Goal: Task Accomplishment & Management: Manage account settings

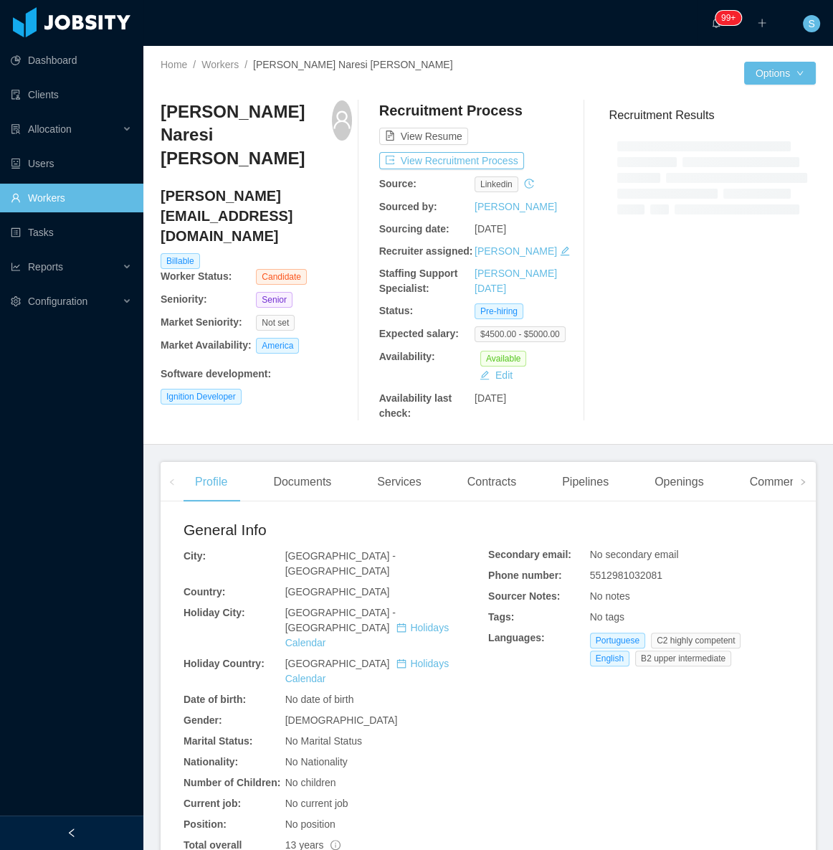
click at [287, 186] on h4 "lukas_naresi@hotmail.com" at bounding box center [256, 216] width 191 height 60
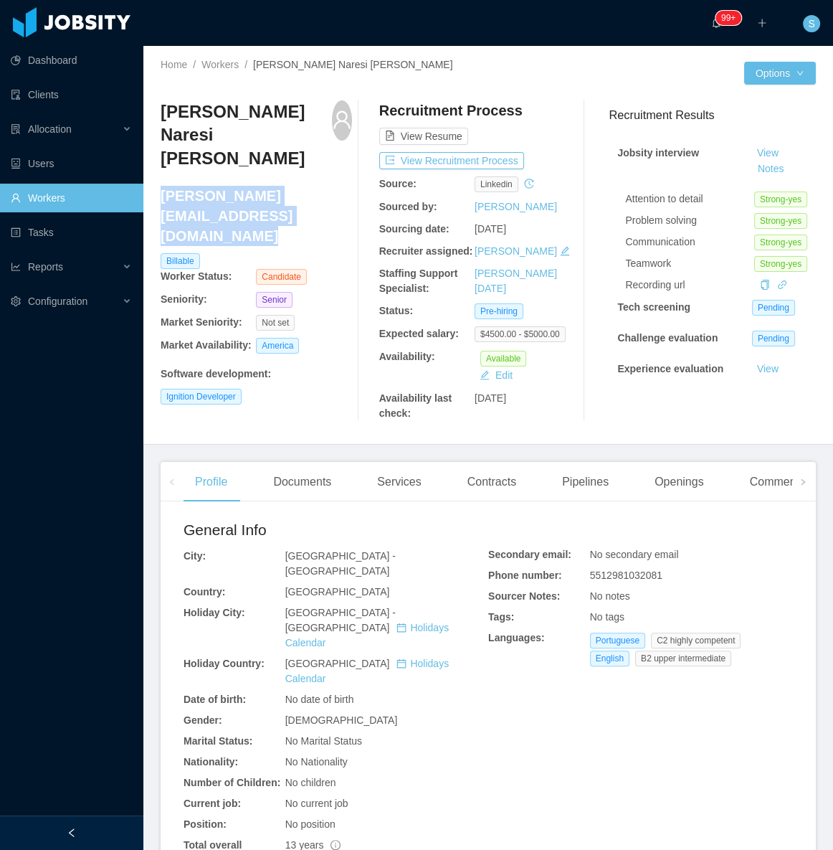
copy h4 "lukas_naresi@hotmail.com"
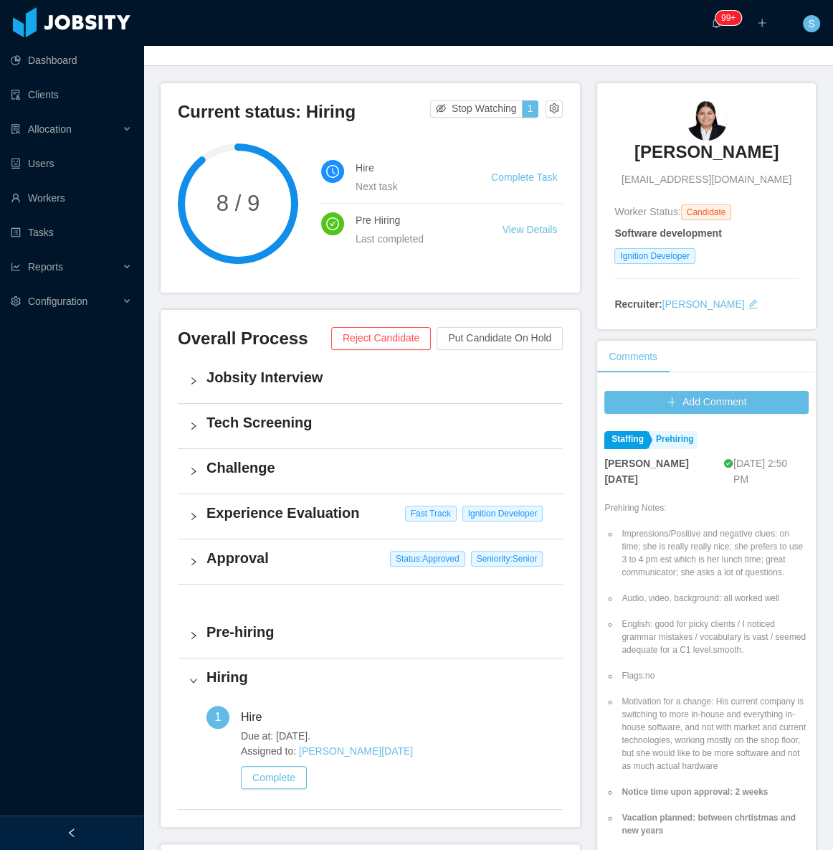
scroll to position [61, 0]
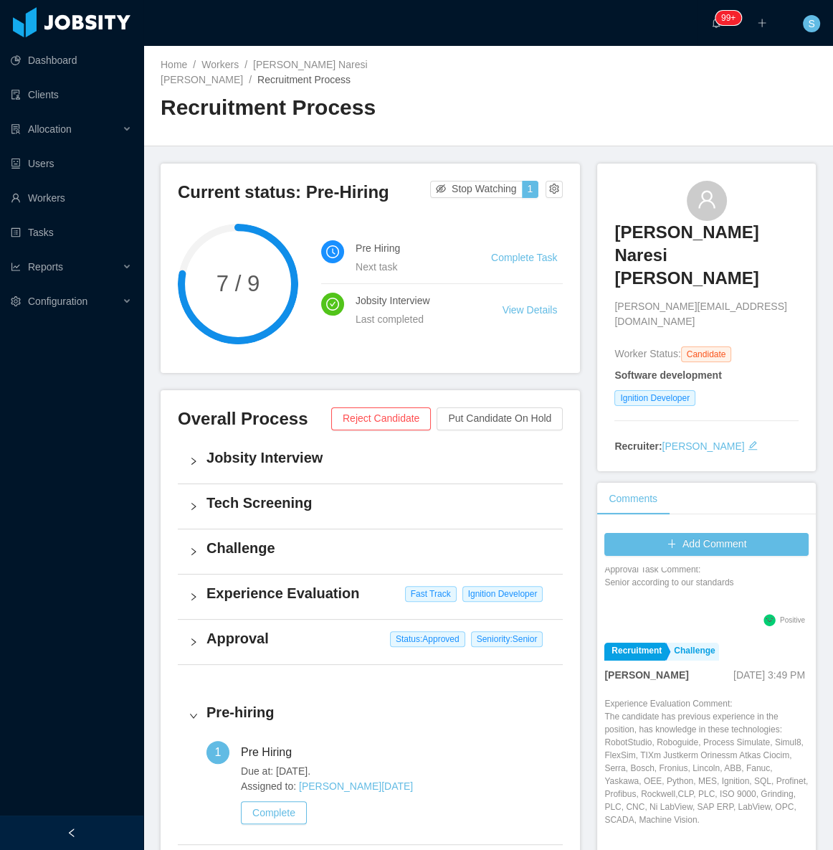
click at [654, 299] on span "lukas_naresi@hotmail.com" at bounding box center [707, 314] width 184 height 30
copy span "lukas_naresi@hotmail.com"
click at [615, 188] on div "Lucas Naresi Romano lukas_naresi@hotmail.com" at bounding box center [707, 255] width 184 height 148
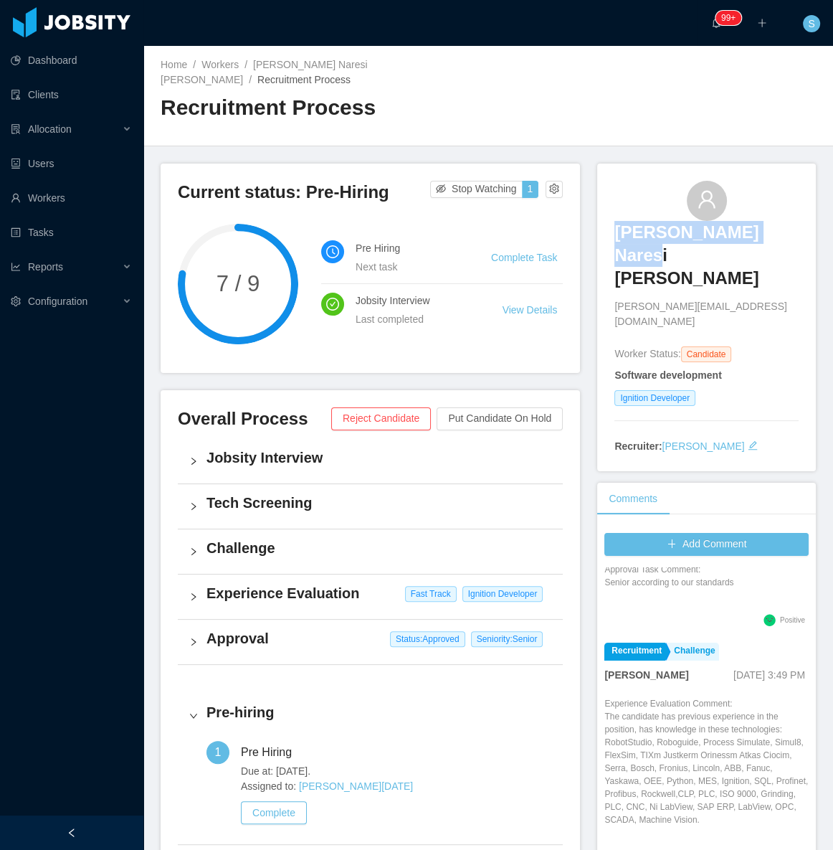
drag, startPoint x: 617, startPoint y: 201, endPoint x: 782, endPoint y: 210, distance: 164.5
click at [782, 210] on div "Lucas Naresi Romano lukas_naresi@hotmail.com" at bounding box center [707, 255] width 184 height 148
click at [283, 67] on link "[PERSON_NAME] Naresi [PERSON_NAME]" at bounding box center [264, 72] width 207 height 27
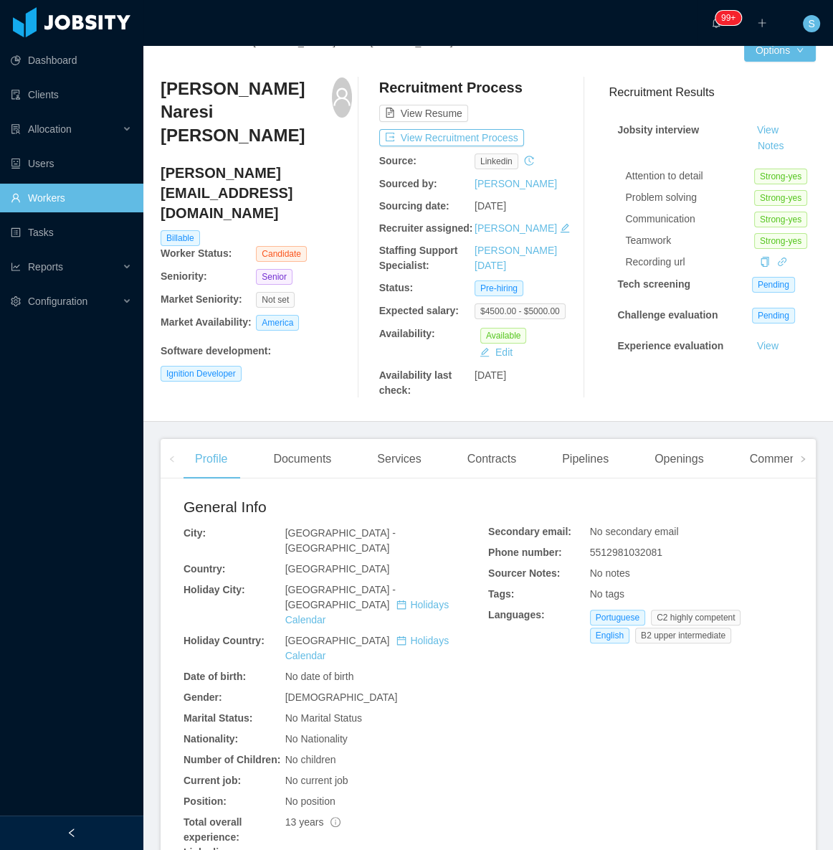
scroll to position [130, 0]
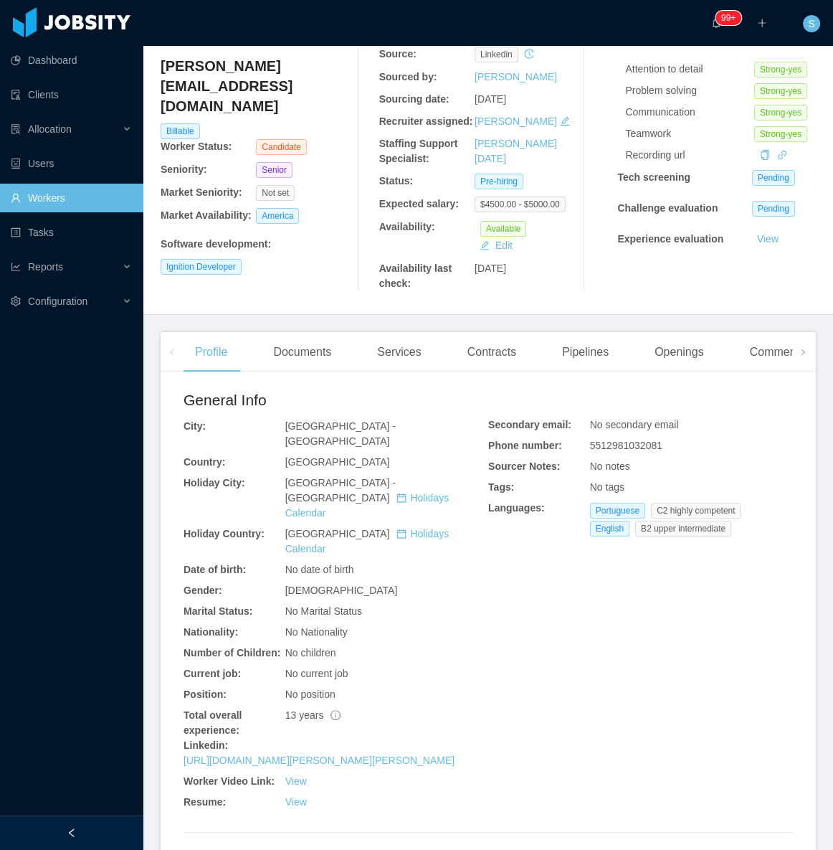
drag, startPoint x: 473, startPoint y: 694, endPoint x: 172, endPoint y: 696, distance: 301.2
copy link "[URL][DOMAIN_NAME][PERSON_NAME][PERSON_NAME]"
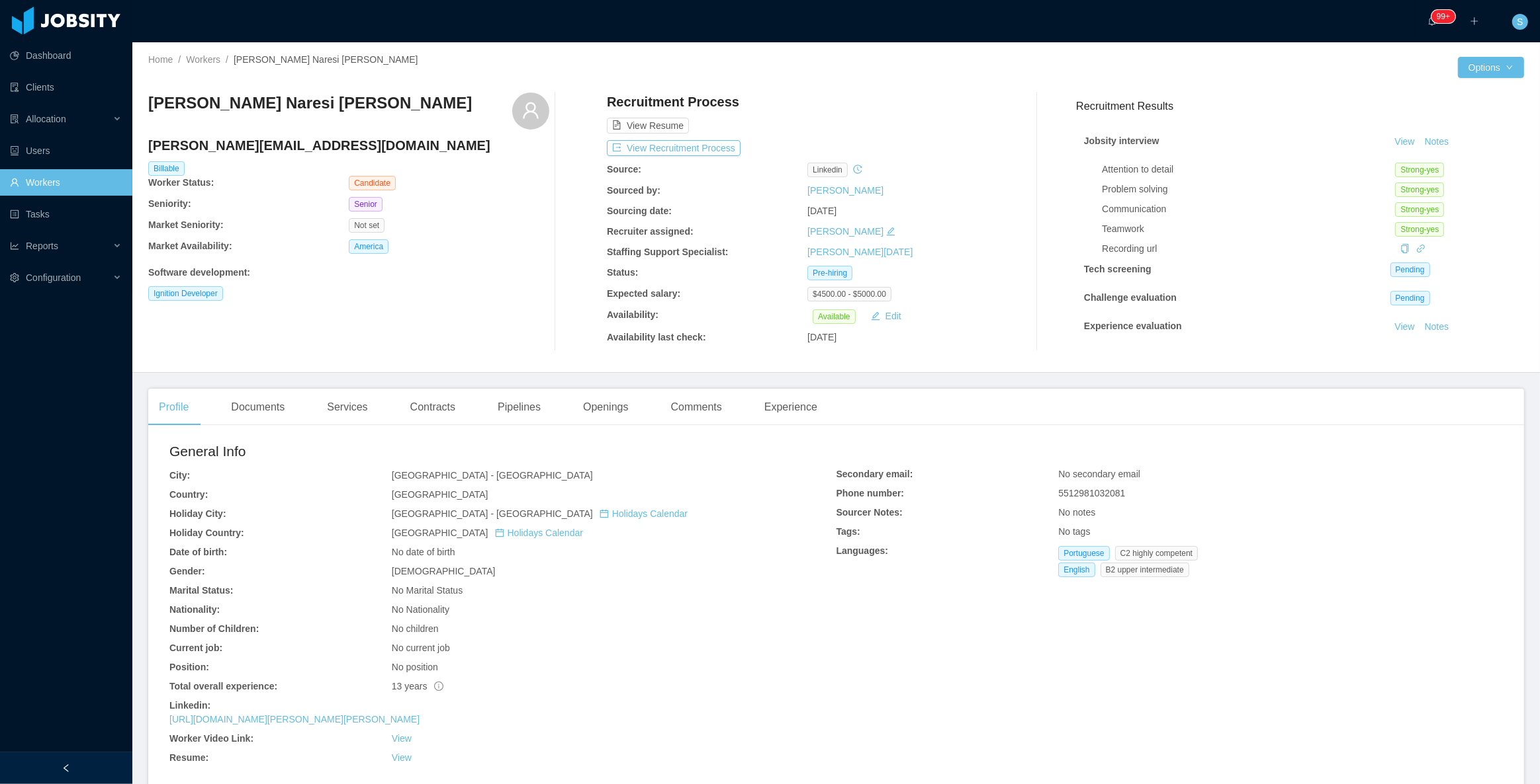
click at [205, 148] on h4 "[PERSON_NAME][EMAIL_ADDRESS][DOMAIN_NAME]" at bounding box center [349, 146] width 401 height 18
copy h4 "[PERSON_NAME][EMAIL_ADDRESS][DOMAIN_NAME]"
click at [257, 403] on div "Documents" at bounding box center [257, 408] width 75 height 37
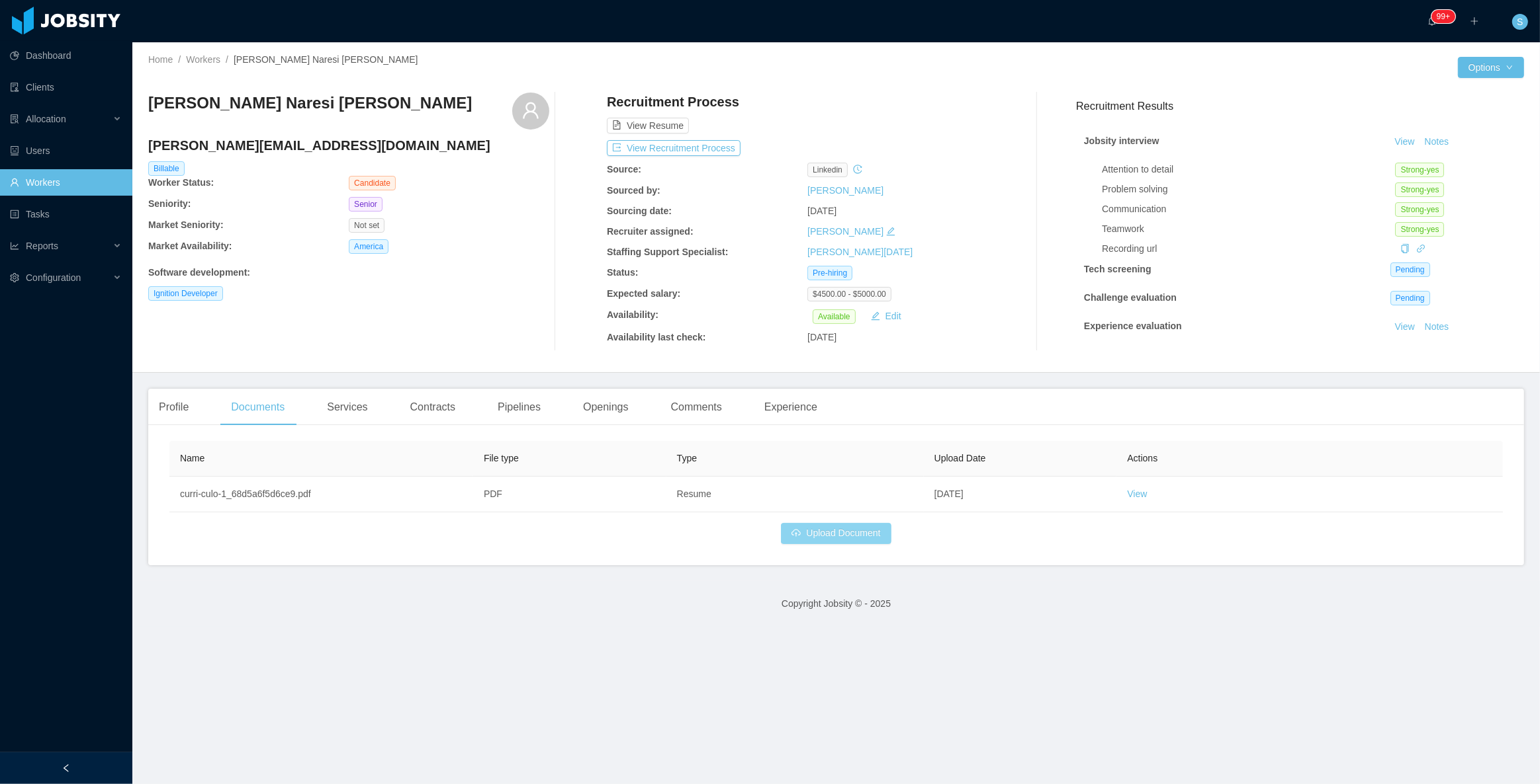
click at [856, 536] on button "Upload Document" at bounding box center [835, 533] width 110 height 21
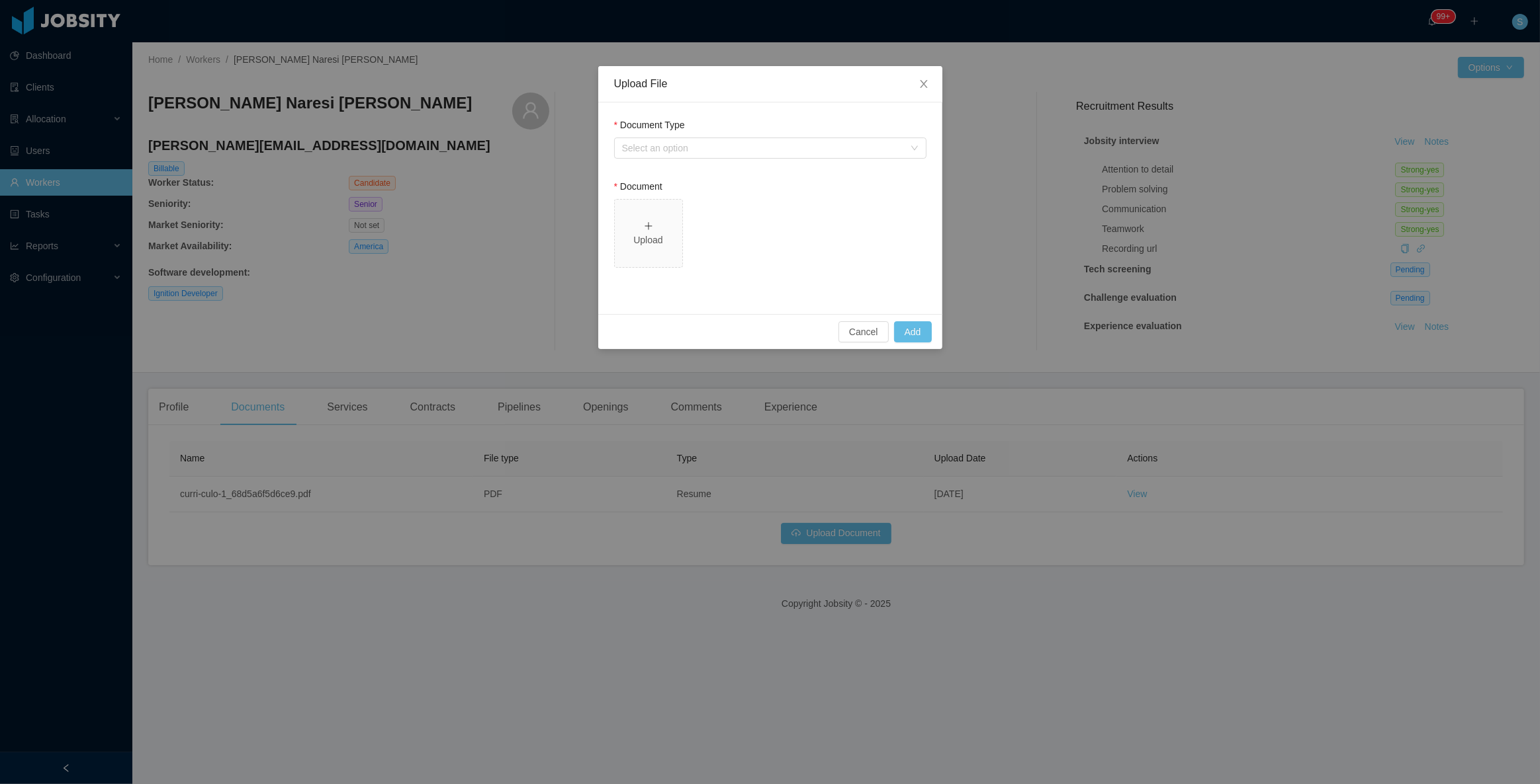
click at [780, 160] on div "Document Type Select an option" at bounding box center [770, 140] width 312 height 45
click at [730, 150] on div "Select an option" at bounding box center [762, 148] width 281 height 13
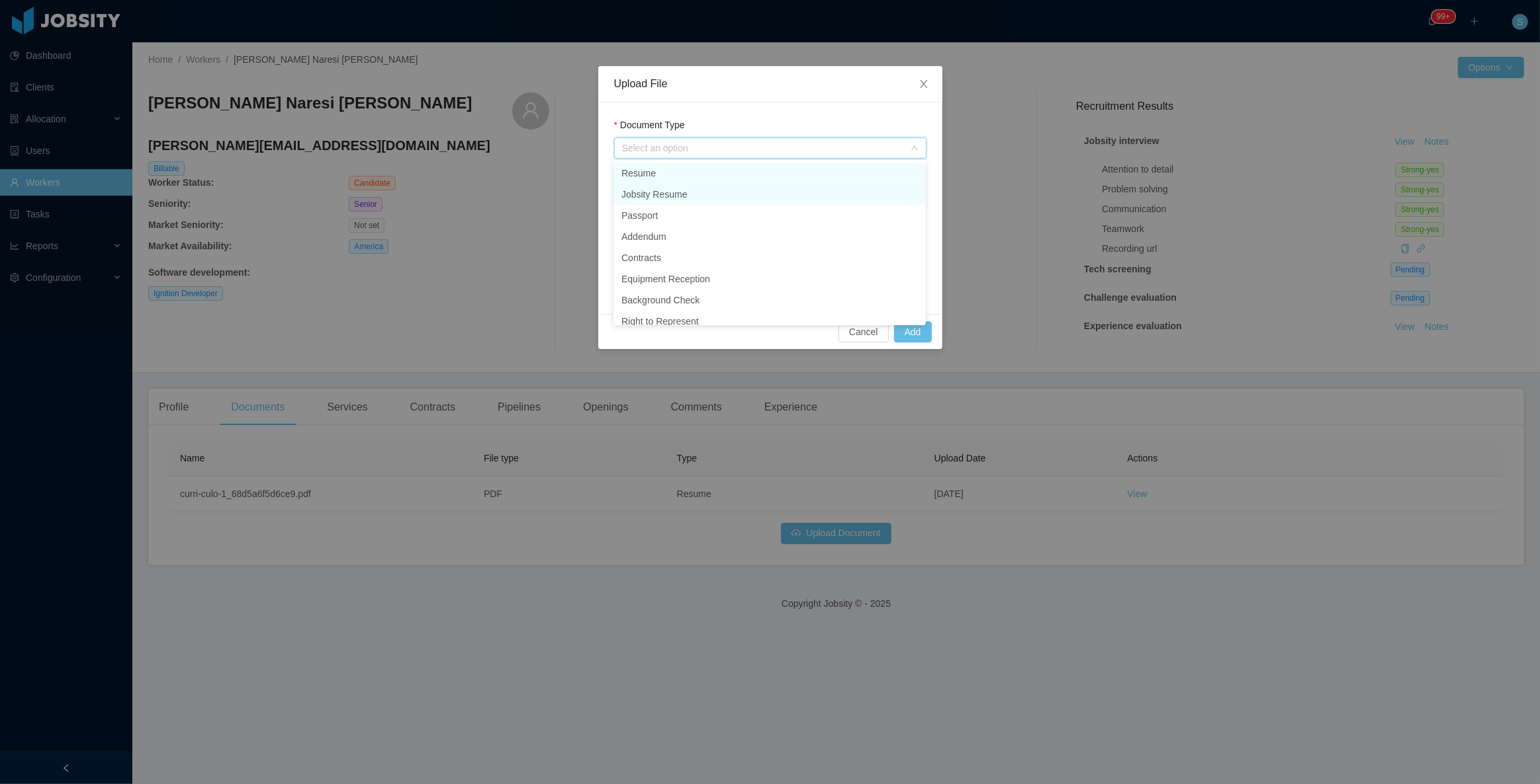
drag, startPoint x: 649, startPoint y: 174, endPoint x: 674, endPoint y: 194, distance: 32.0
click at [674, 194] on ul "Resume Jobsity Resume Passport Addendum Contracts Equipment Reception Backgroun…" at bounding box center [770, 243] width 312 height 165
click at [674, 194] on li "Jobsity Resume" at bounding box center [770, 194] width 312 height 21
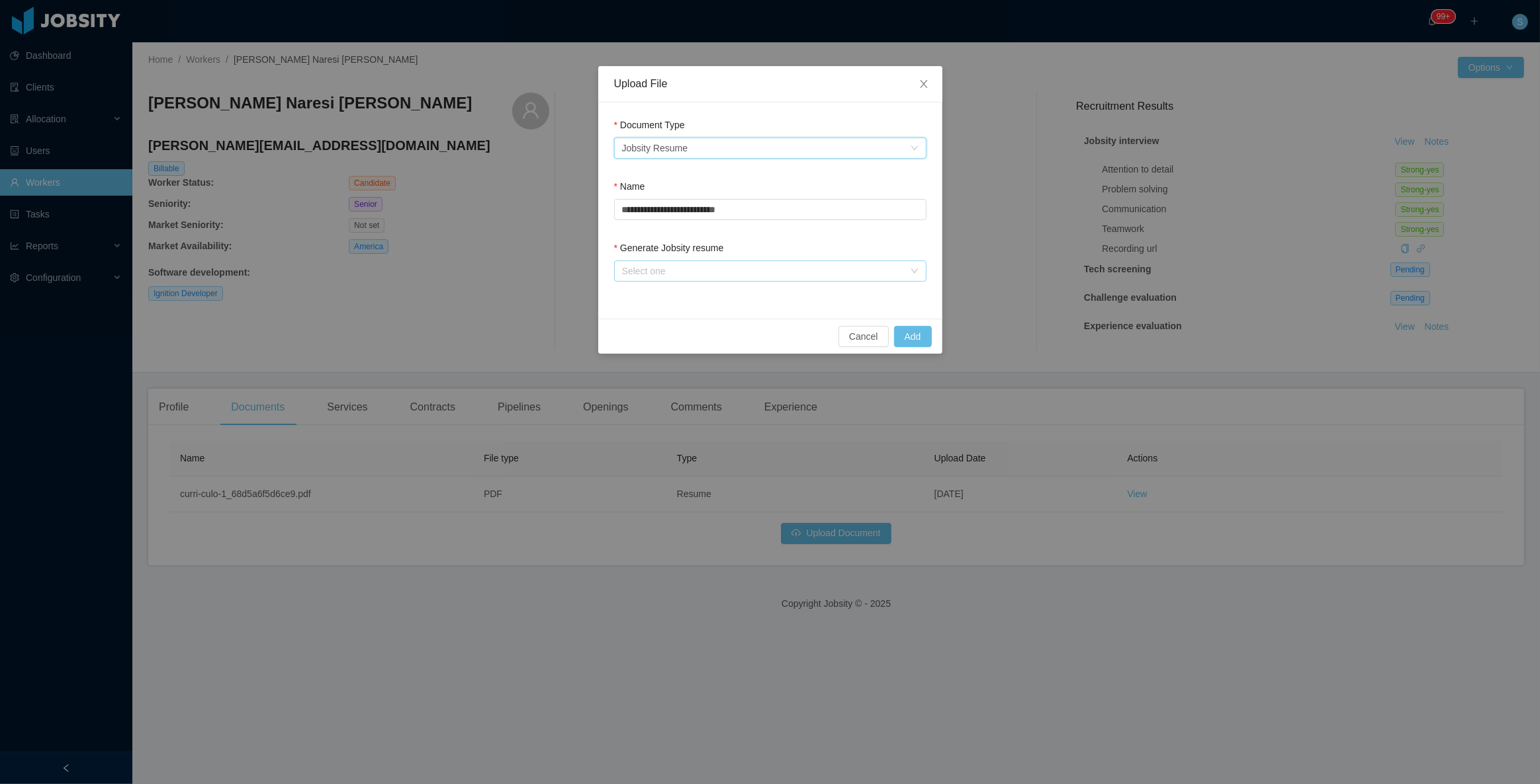
click at [661, 271] on div "Select one" at bounding box center [762, 271] width 281 height 13
click at [668, 298] on li "From Template" at bounding box center [770, 296] width 312 height 21
click at [927, 338] on button "Add" at bounding box center [913, 337] width 38 height 21
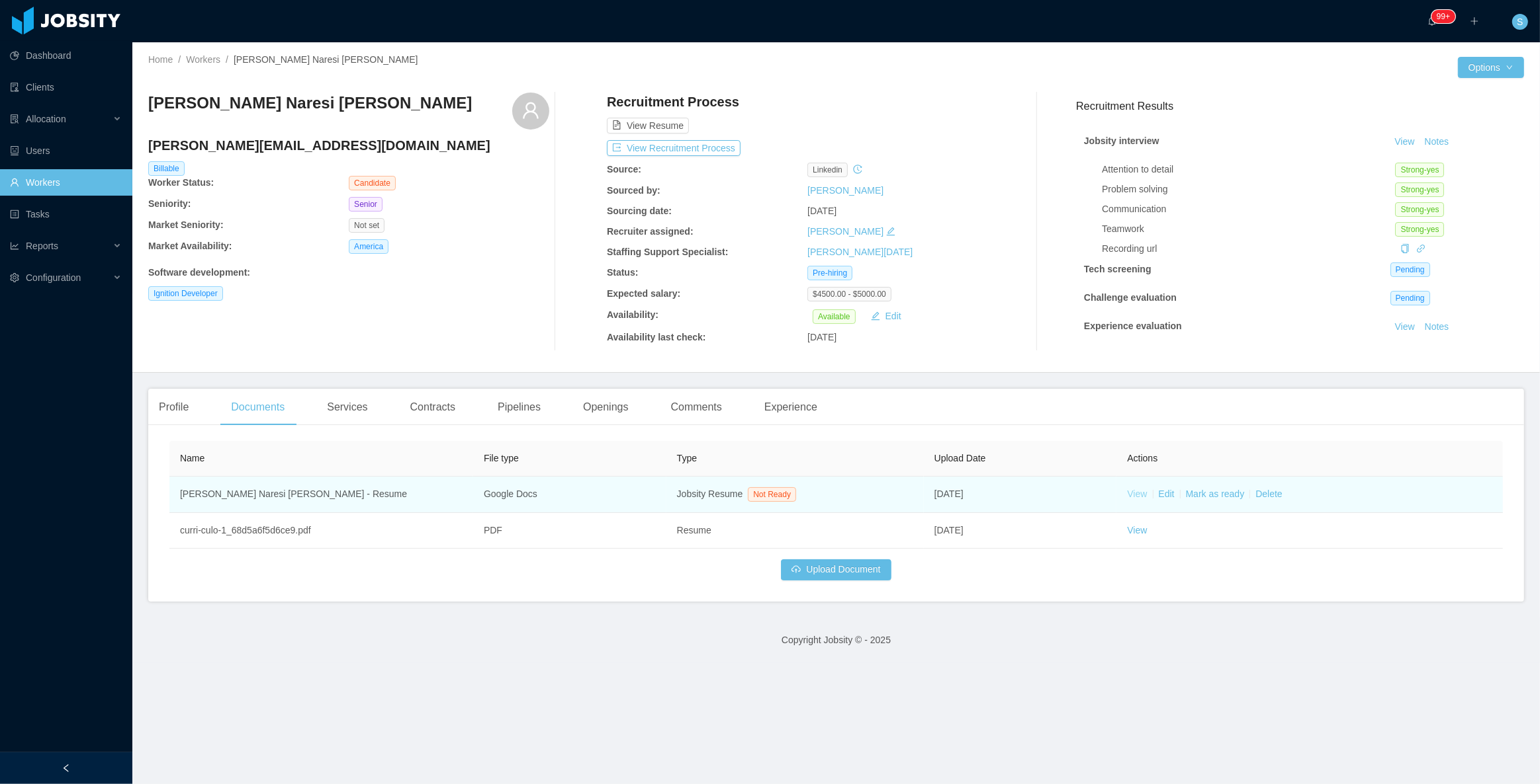
click at [1133, 494] on link "View" at bounding box center [1137, 493] width 20 height 10
